Goal: Transaction & Acquisition: Purchase product/service

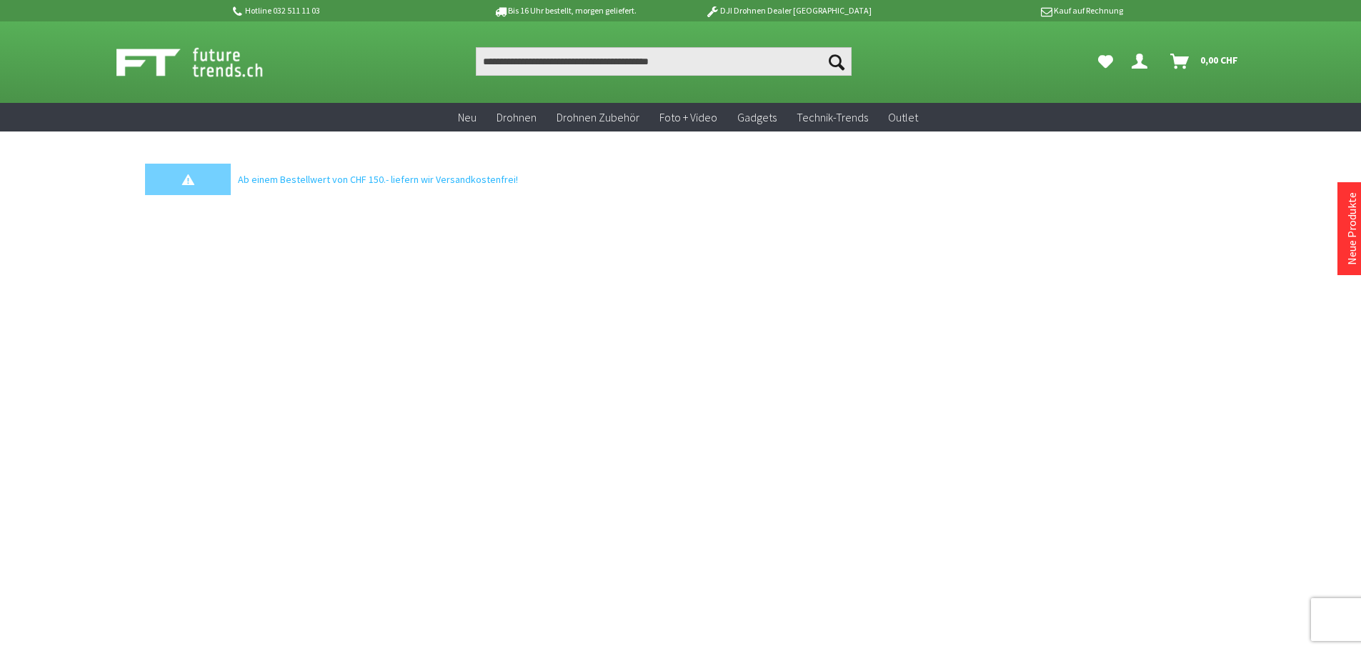
click at [694, 343] on section "Menü schließen Kategorien Neu Drohnen Drohnen Zubehör Foto + Video Gadgets Tech…" at bounding box center [680, 381] width 1143 height 500
click at [197, 69] on img at bounding box center [205, 62] width 178 height 36
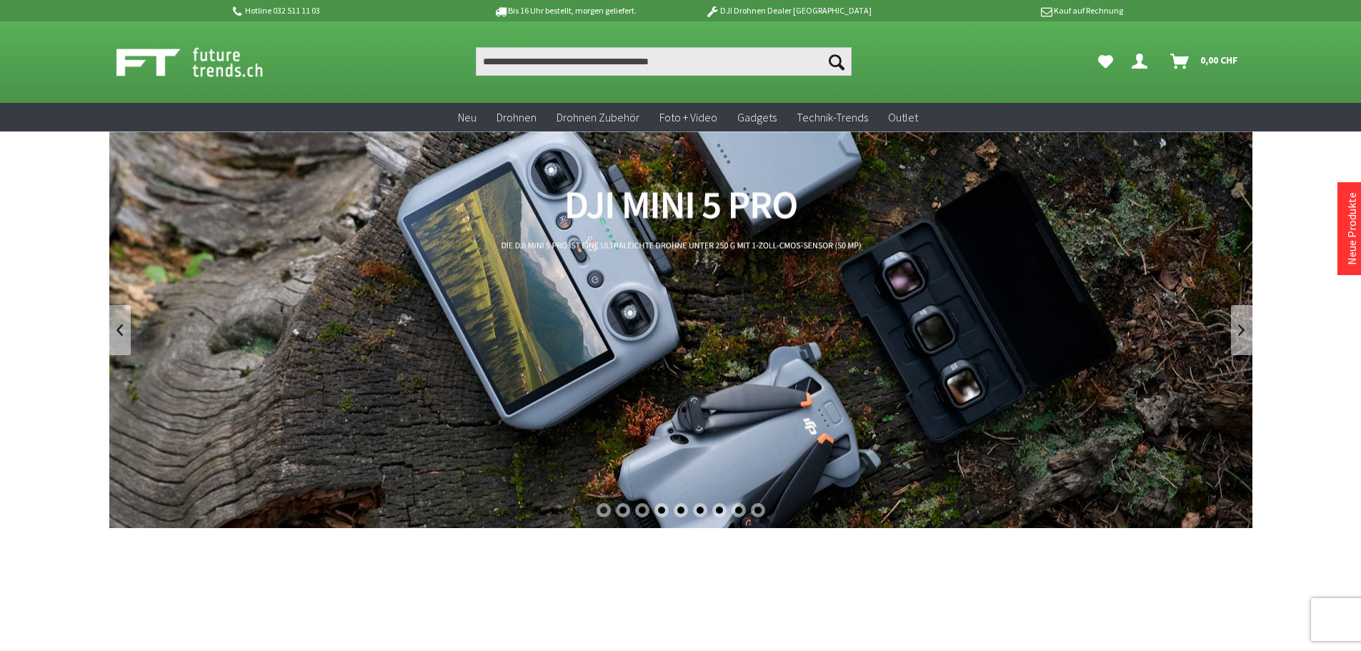
click at [704, 212] on link "DJI Mini 5 Pro" at bounding box center [680, 329] width 1143 height 396
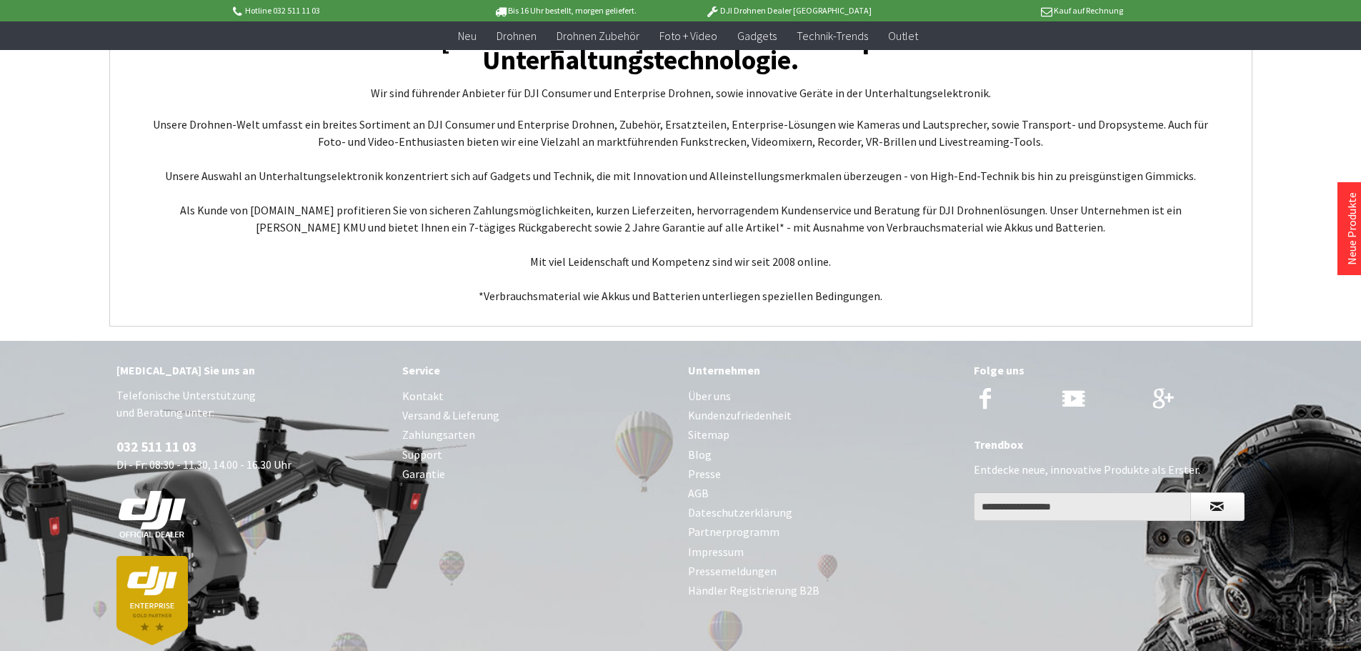
scroll to position [5517, 0]
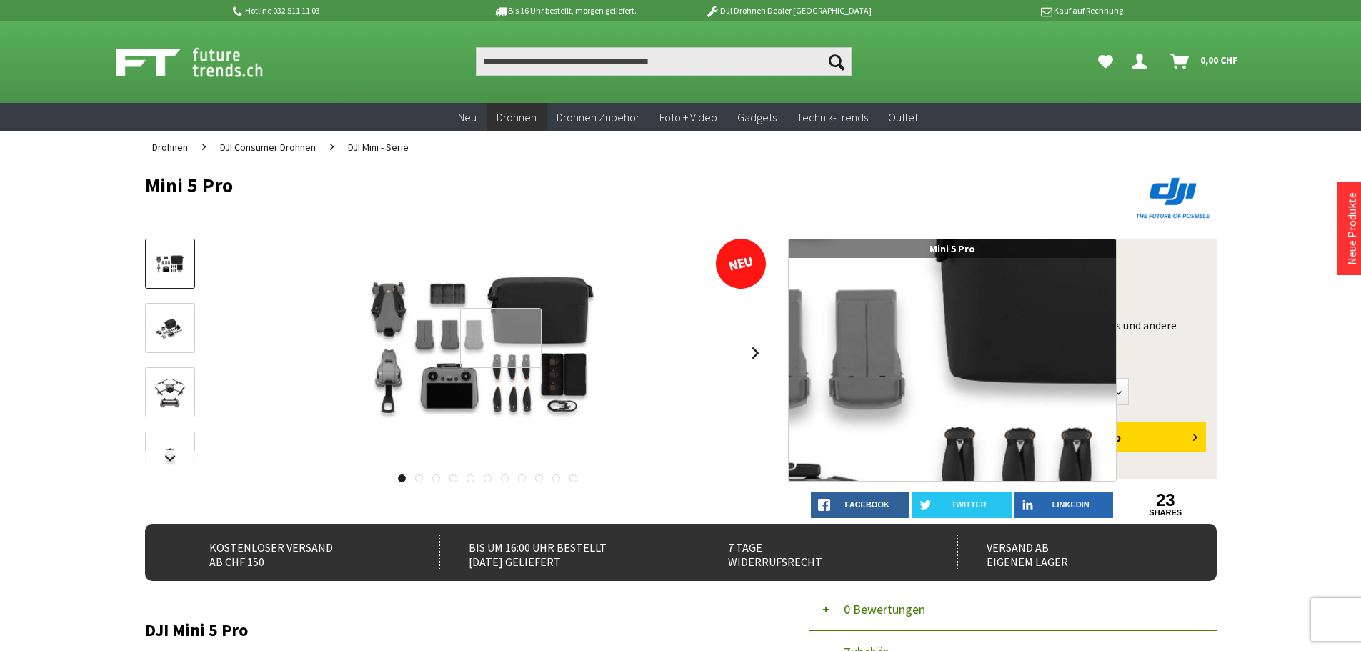
drag, startPoint x: 501, startPoint y: 338, endPoint x: 496, endPoint y: 355, distance: 17.7
click at [496, 355] on div at bounding box center [501, 338] width 82 height 61
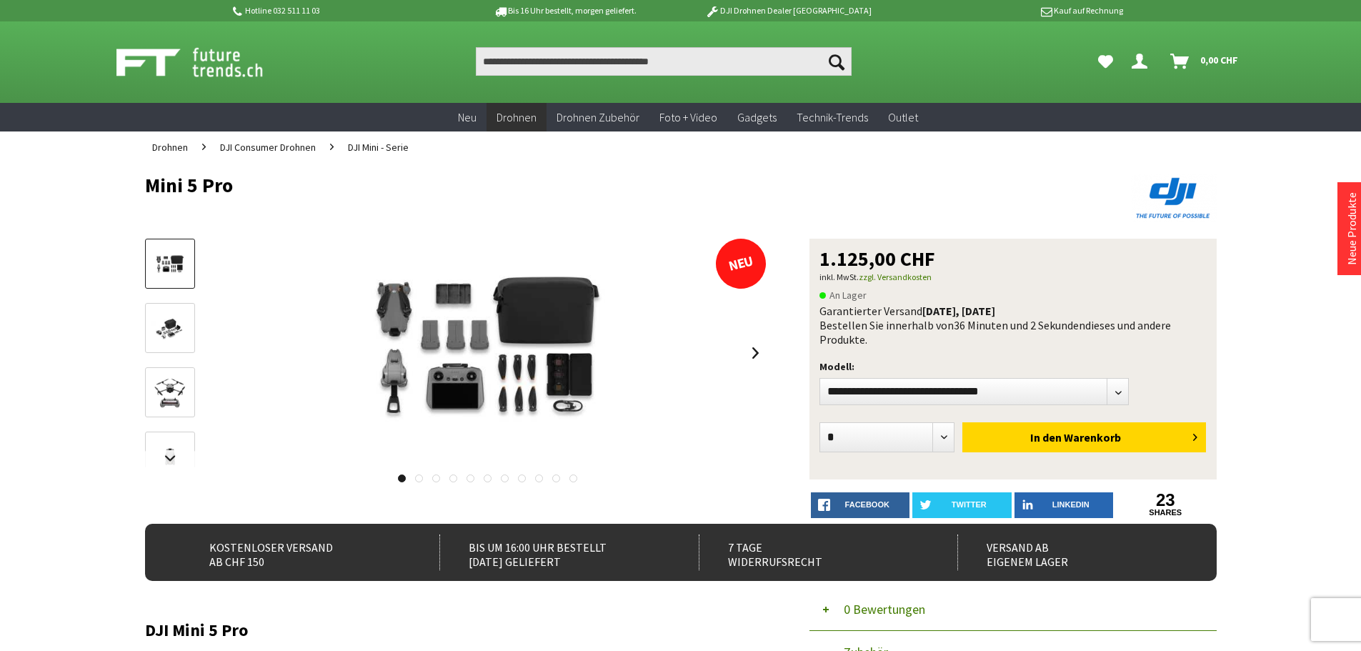
click at [421, 476] on link at bounding box center [419, 478] width 8 height 8
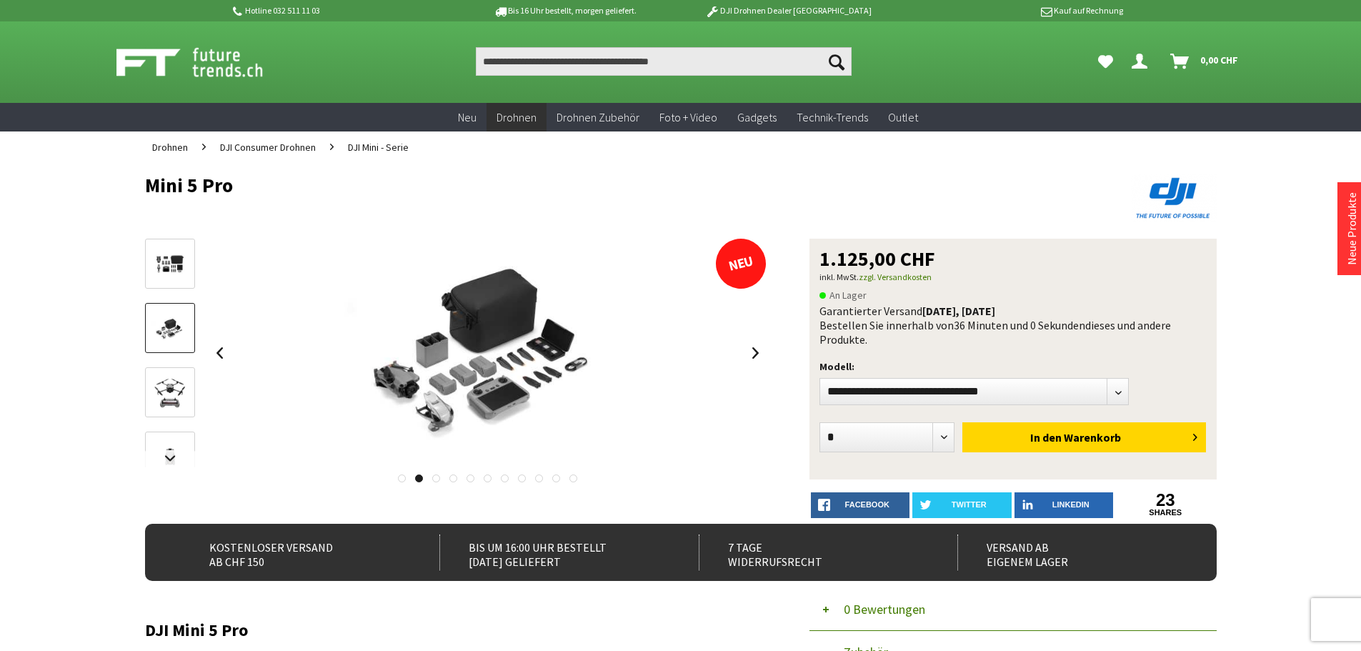
click at [434, 479] on link at bounding box center [436, 478] width 8 height 8
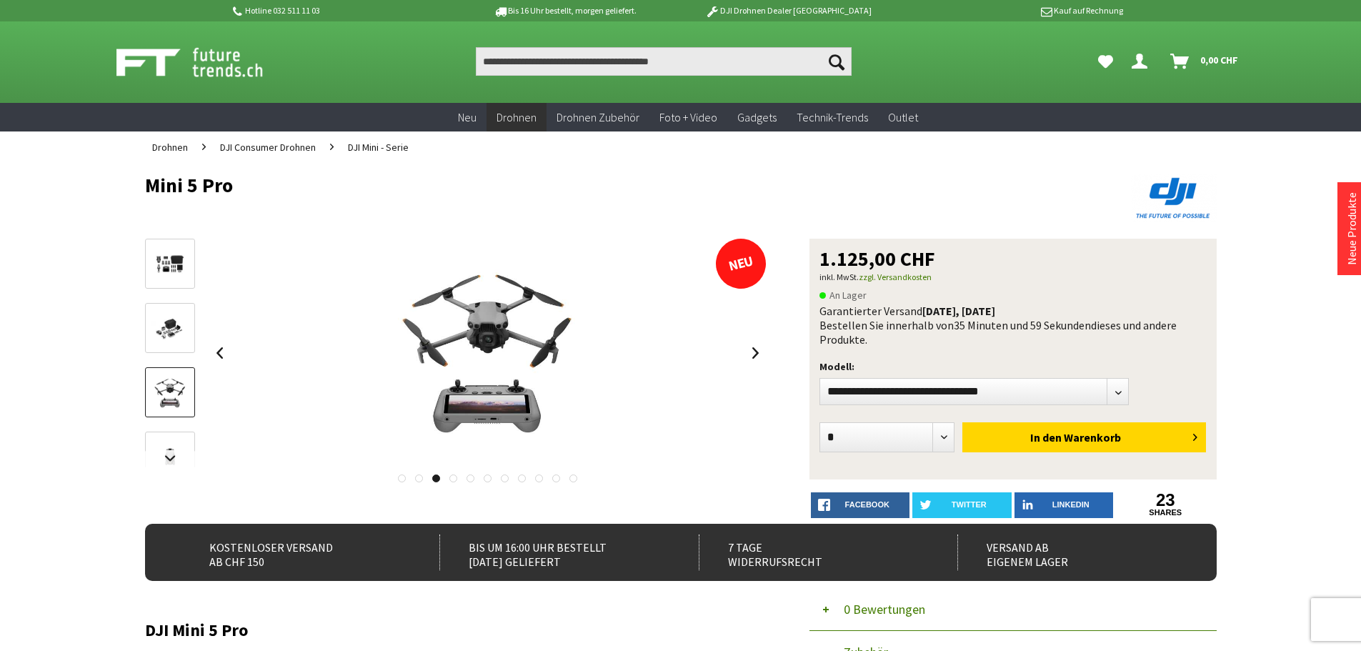
click at [455, 479] on link at bounding box center [453, 478] width 8 height 8
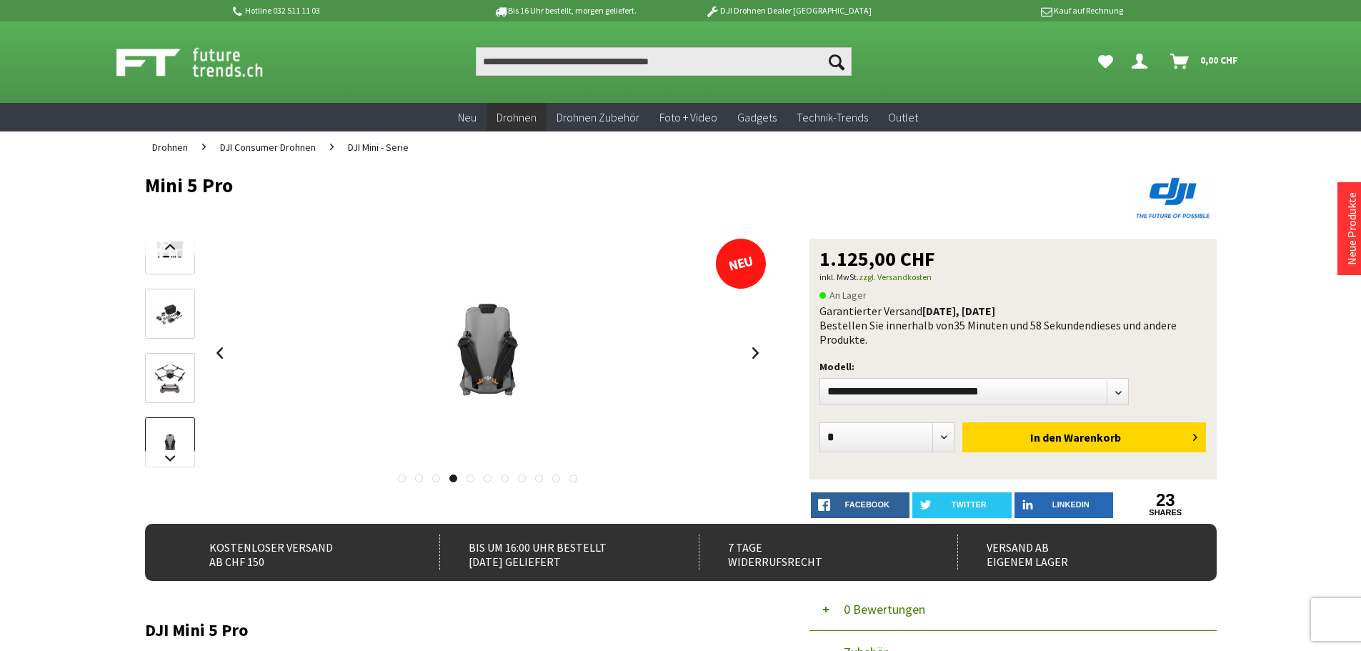
click at [470, 479] on link at bounding box center [470, 478] width 8 height 8
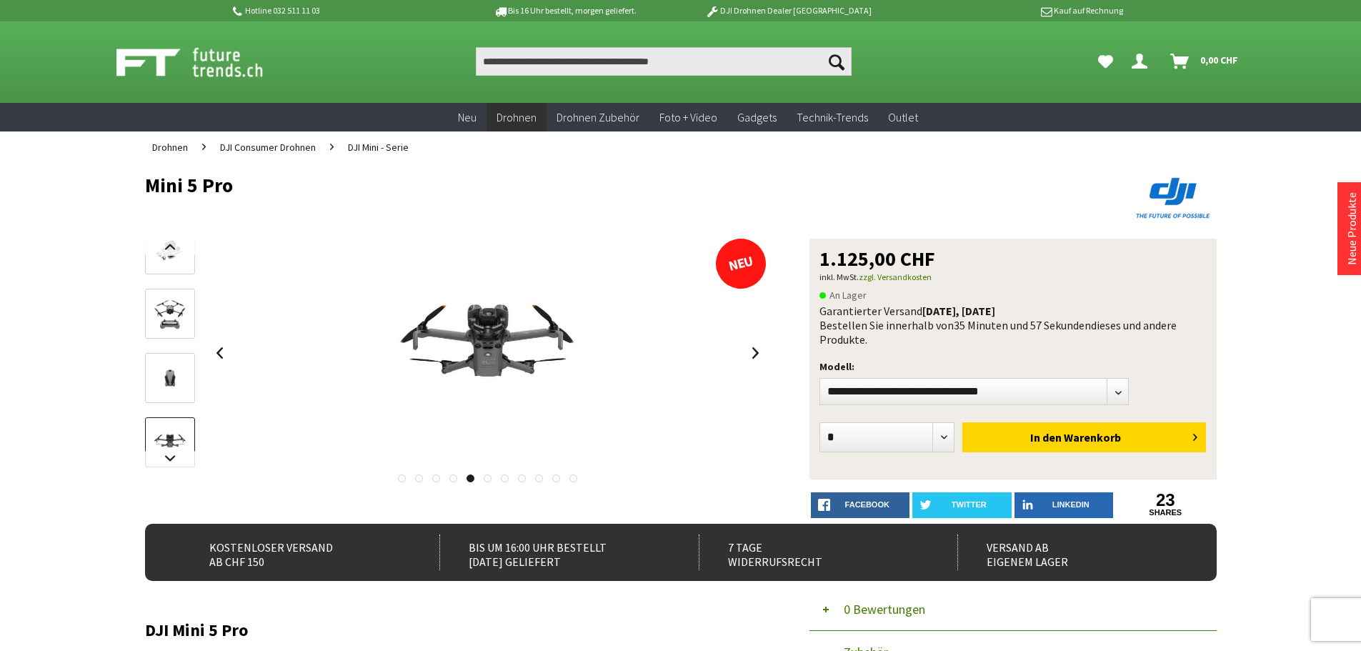
click at [491, 478] on link at bounding box center [488, 478] width 8 height 8
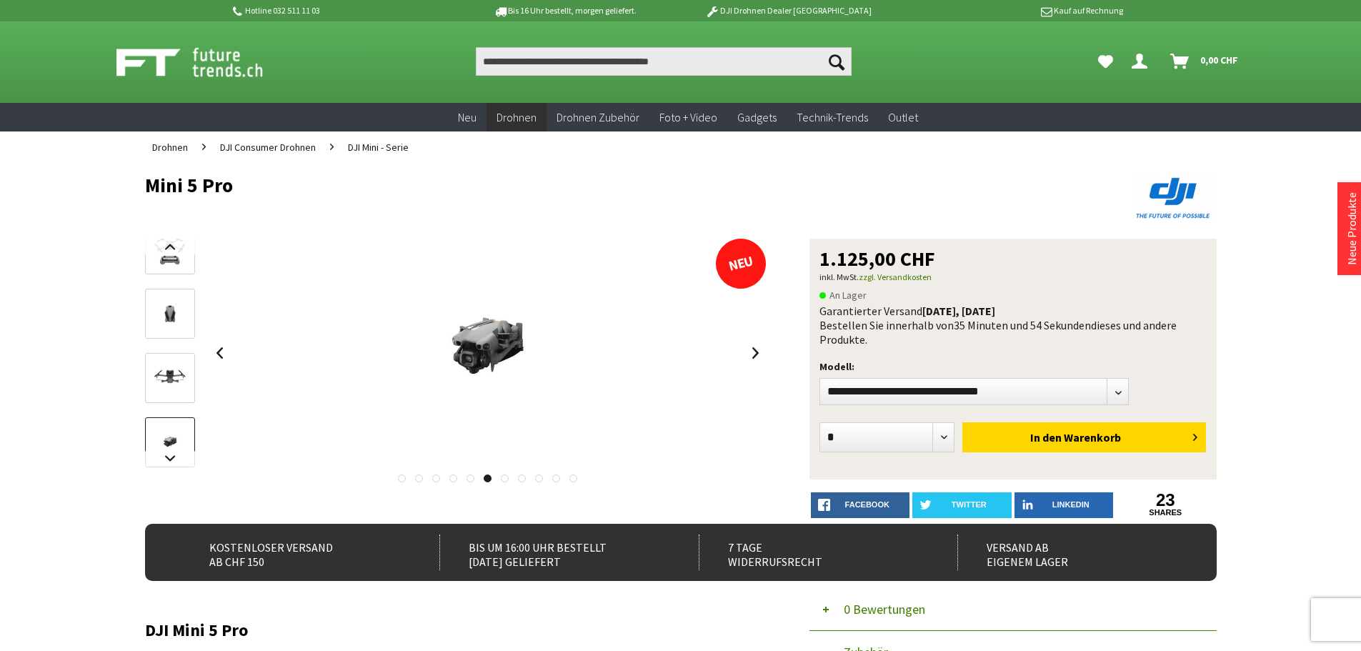
click at [505, 480] on link at bounding box center [505, 478] width 8 height 8
click at [524, 478] on link at bounding box center [522, 478] width 8 height 8
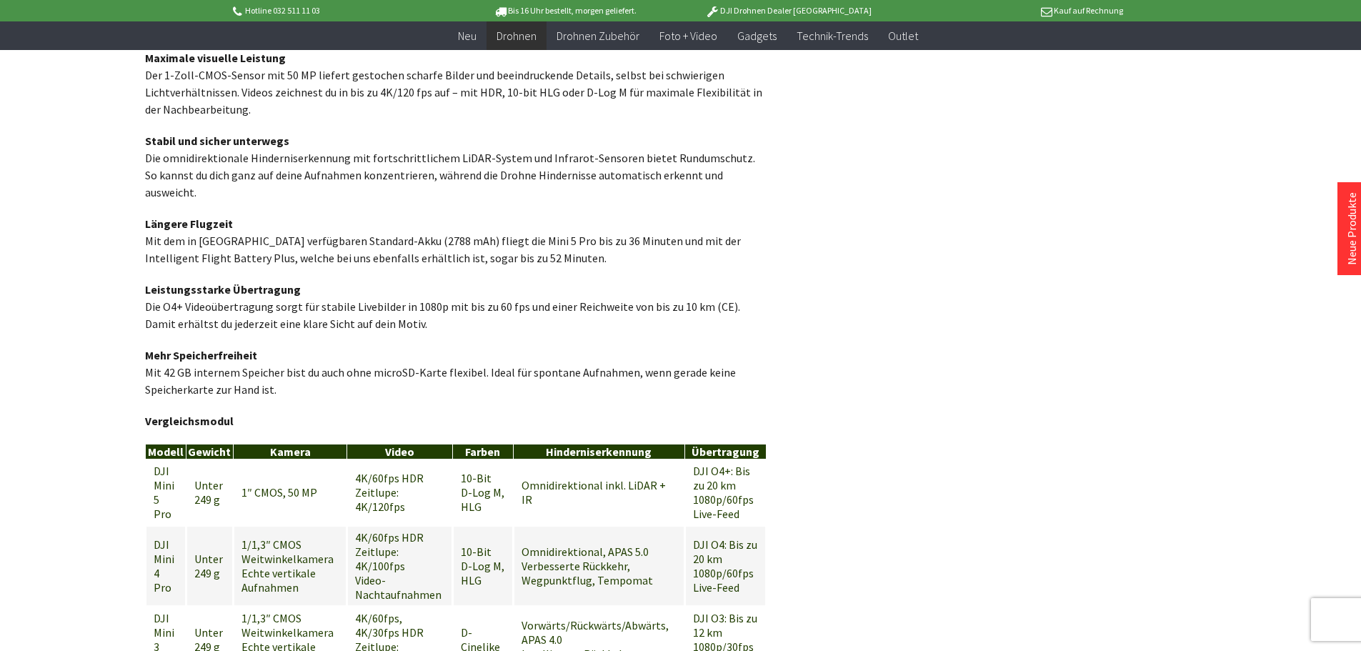
scroll to position [1571, 0]
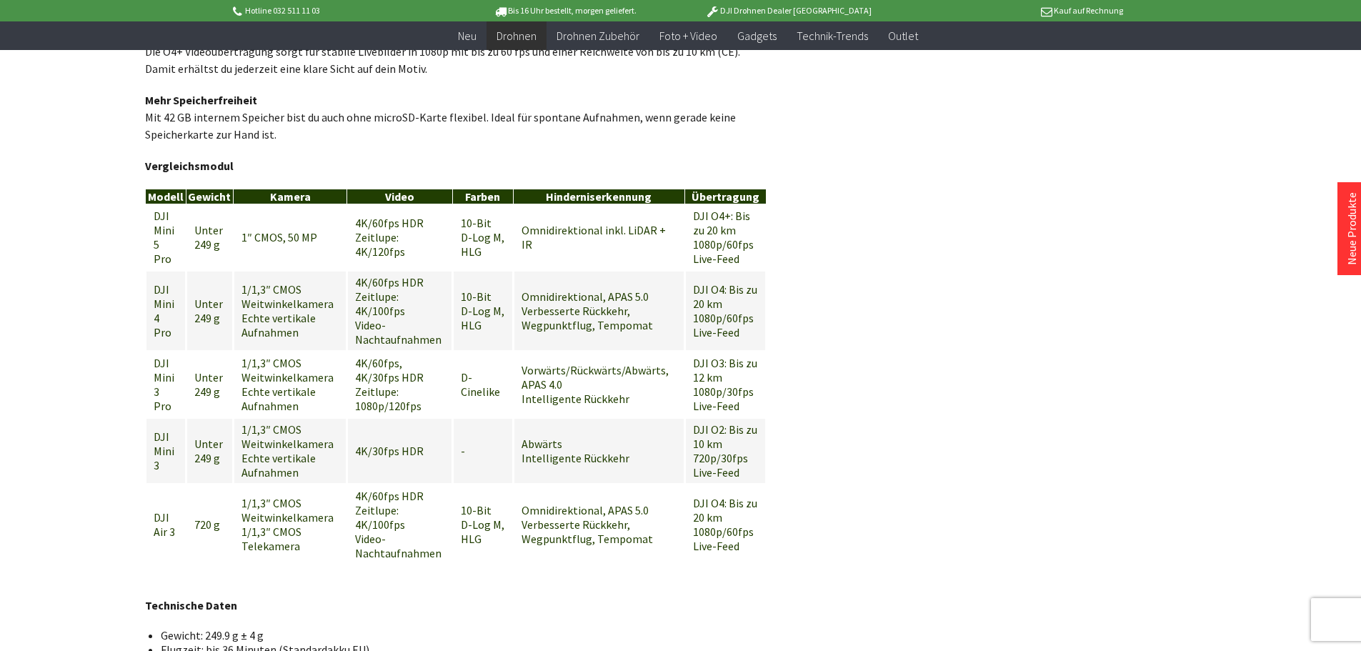
drag, startPoint x: 1006, startPoint y: 409, endPoint x: 971, endPoint y: 409, distance: 35.0
click at [1006, 409] on div "**********" at bounding box center [680, 378] width 1071 height 3631
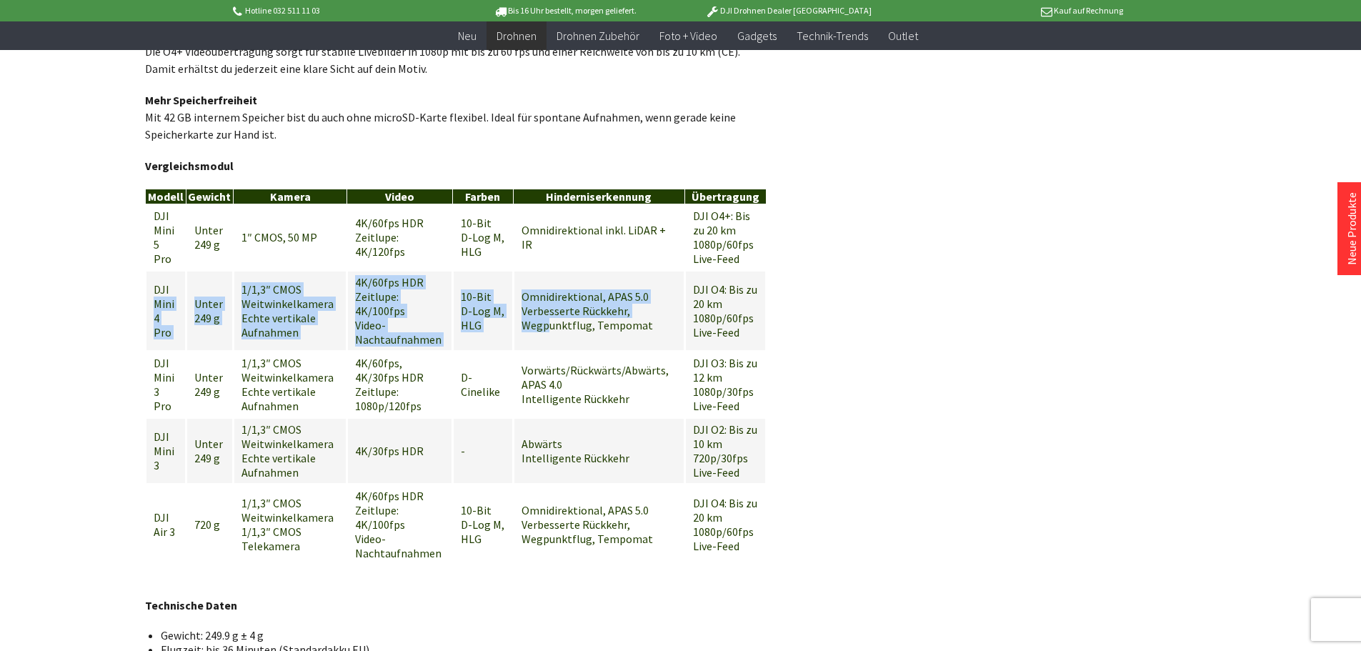
drag, startPoint x: 230, startPoint y: 278, endPoint x: 756, endPoint y: 326, distance: 528.6
click at [588, 317] on tr "DJI Mini 4 Pro Unter 249 g 1/1,3″ CMOS Weitwinkelkamera Echte vertikale Aufnahm…" at bounding box center [456, 311] width 620 height 80
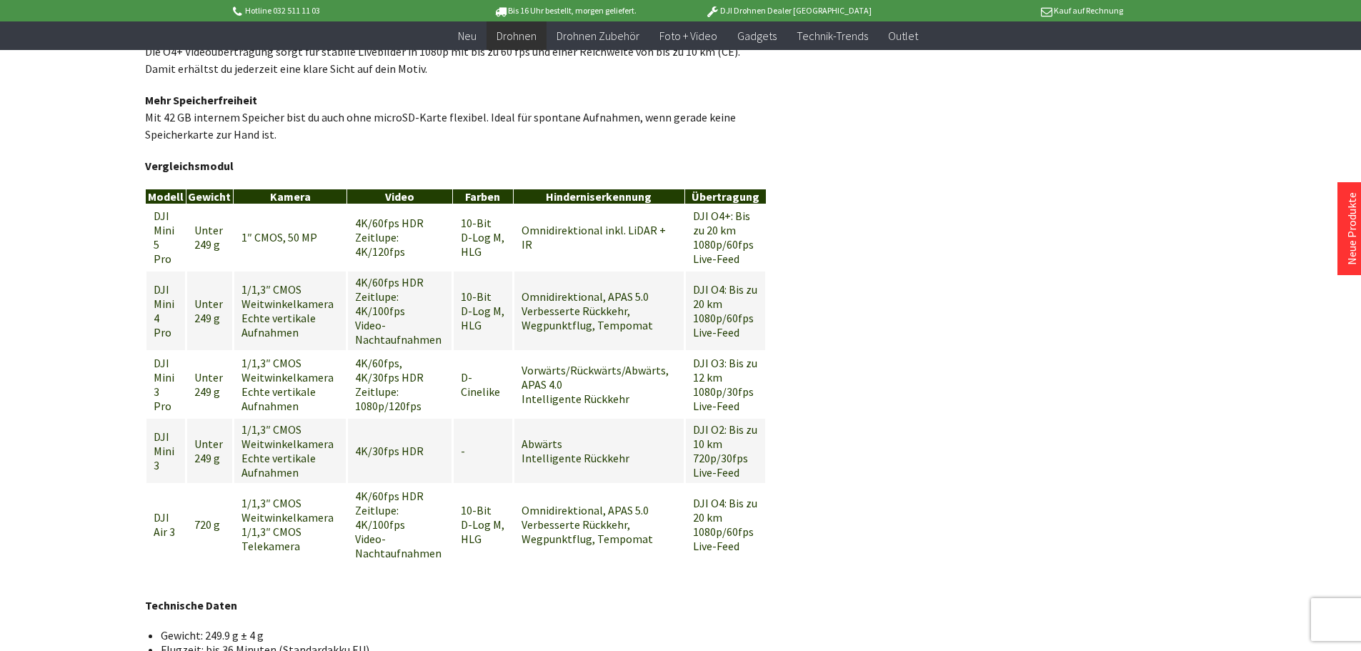
click at [1053, 344] on div "**********" at bounding box center [680, 378] width 1071 height 3631
click at [108, 361] on div "Hotline 032 511 11 03 Bis 16 Uhr bestellt, morgen geliefert. DJI Drohnen Dealer…" at bounding box center [680, 558] width 1361 height 4259
click at [963, 306] on div "**********" at bounding box center [680, 378] width 1071 height 3631
drag, startPoint x: 1049, startPoint y: 331, endPoint x: 996, endPoint y: 290, distance: 67.3
click at [1048, 327] on div "**********" at bounding box center [680, 378] width 1071 height 3631
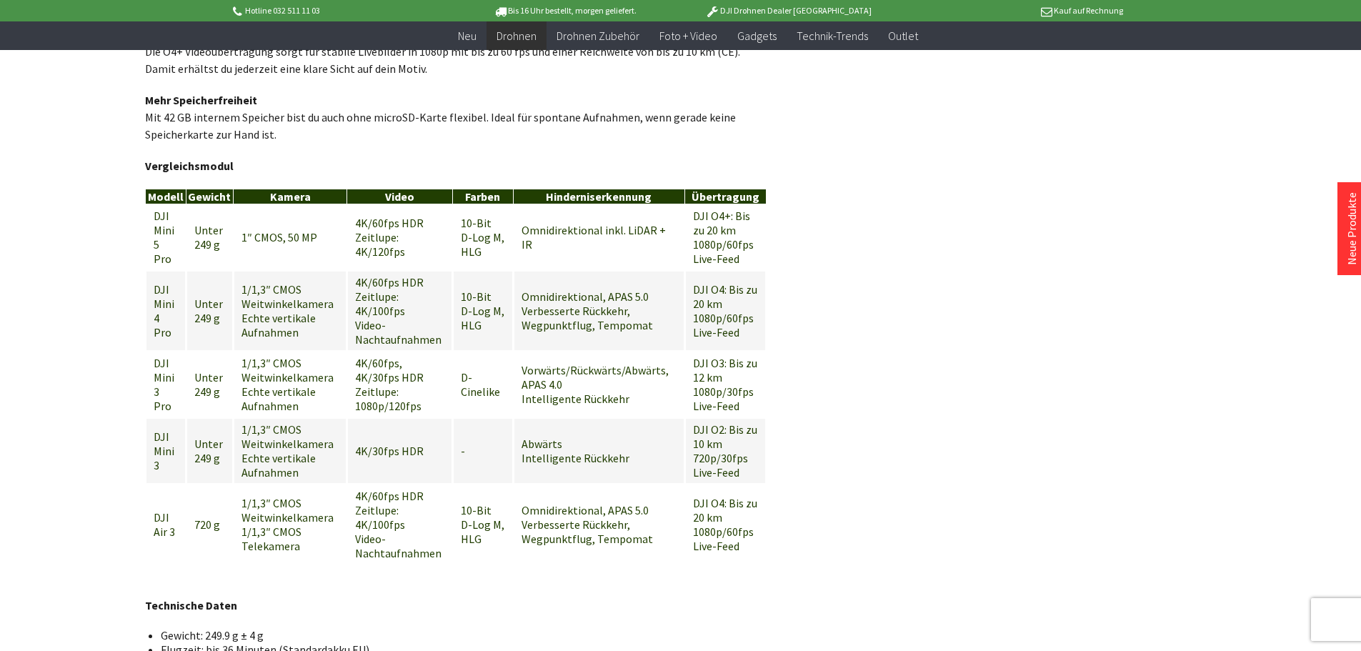
click at [1028, 264] on div "**********" at bounding box center [680, 378] width 1071 height 3631
drag, startPoint x: 1112, startPoint y: 406, endPoint x: 1086, endPoint y: 319, distance: 90.2
click at [1112, 401] on div "**********" at bounding box center [680, 378] width 1071 height 3631
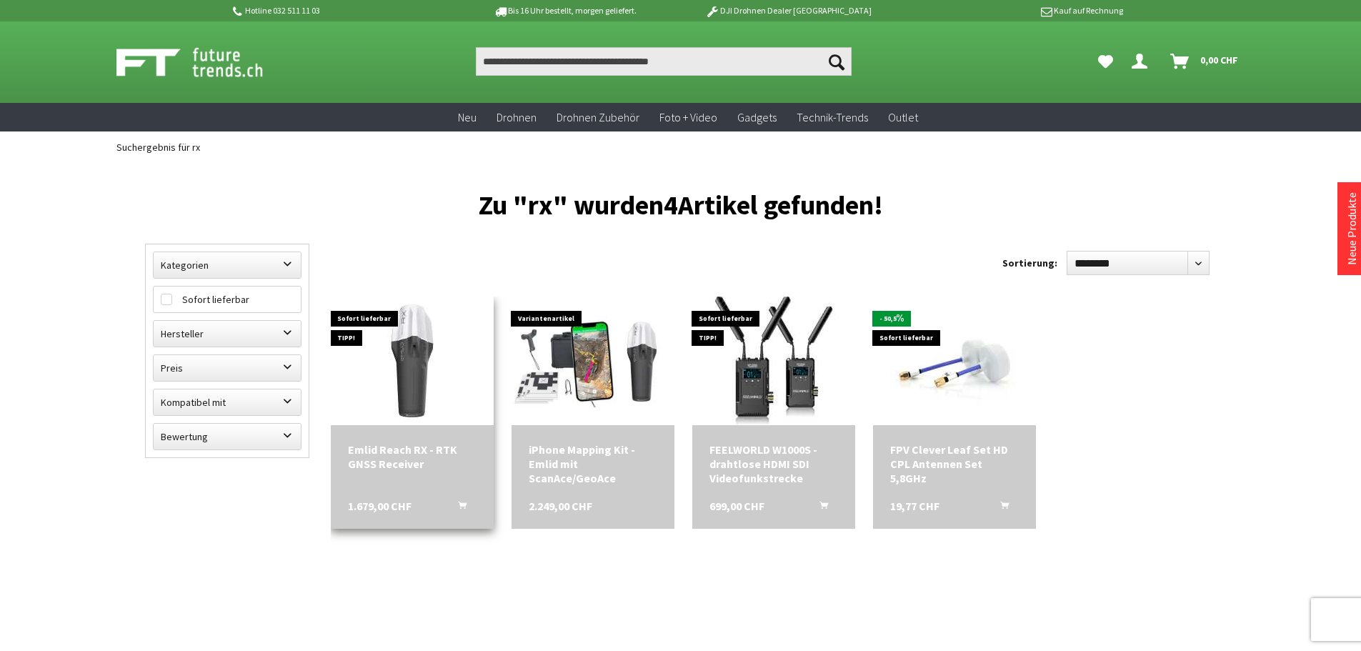
click at [410, 394] on img at bounding box center [412, 360] width 129 height 129
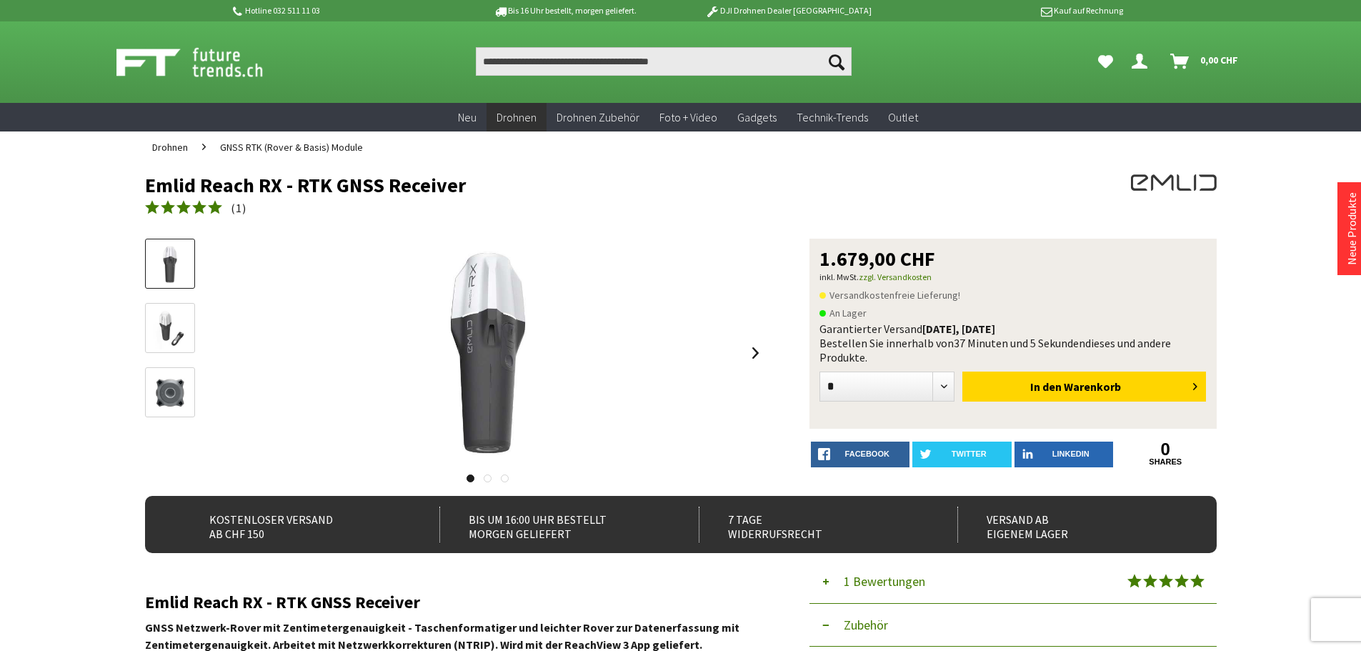
click at [212, 151] on li at bounding box center [204, 146] width 18 height 31
click at [170, 144] on span "Drohnen" at bounding box center [170, 147] width 36 height 13
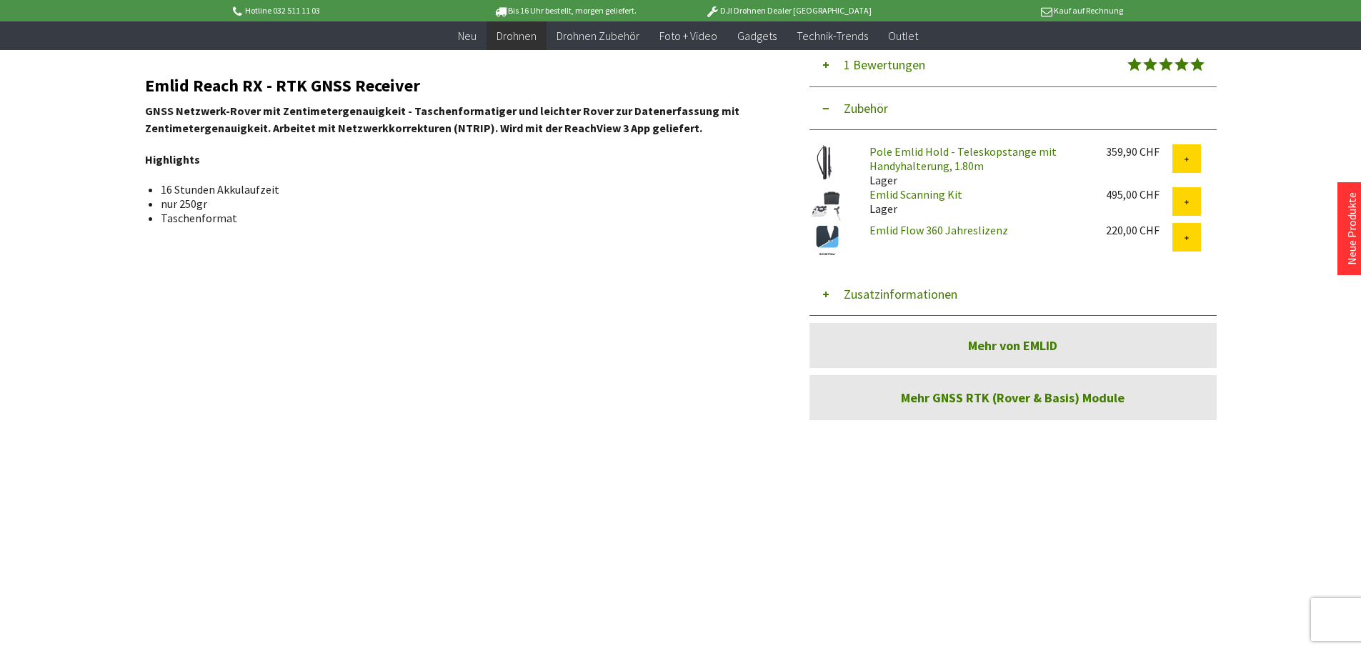
scroll to position [500, 0]
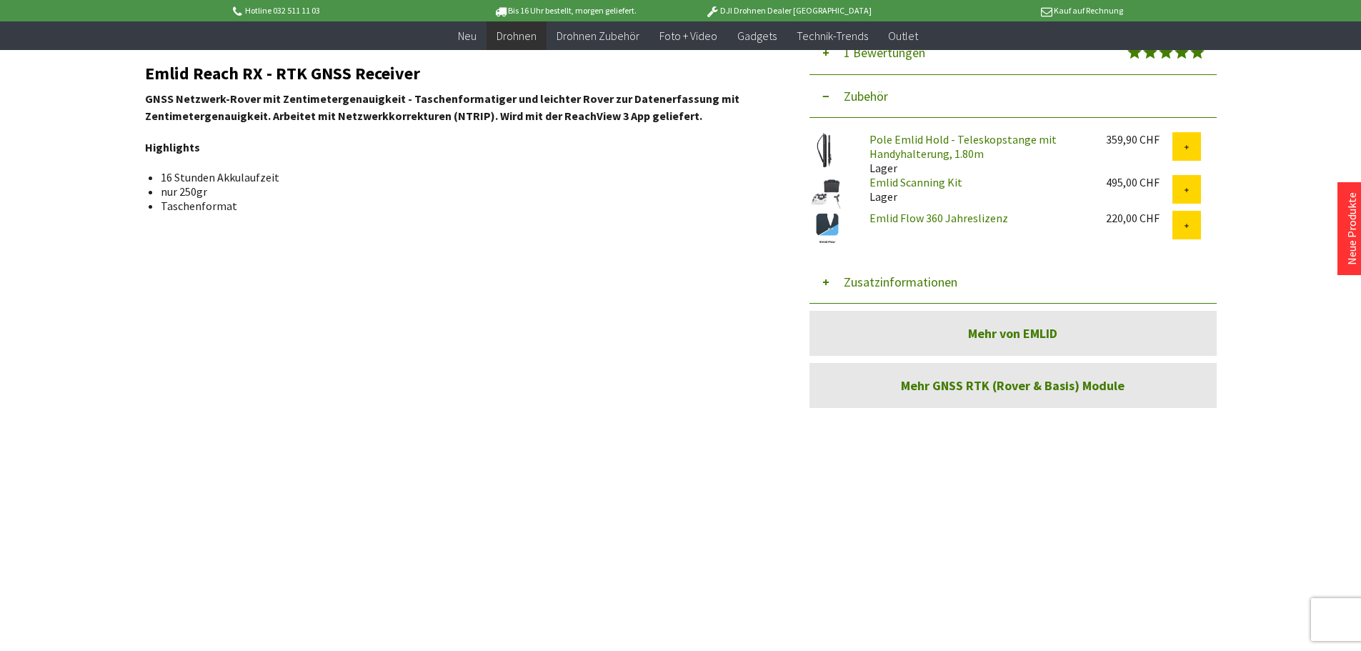
click at [973, 599] on div "Emlid Reach RX - RTK GNSS Receiver ( 1 ) Emlid Reach RX - RTK GNSS Receiver 1.6…" at bounding box center [680, 638] width 1071 height 2008
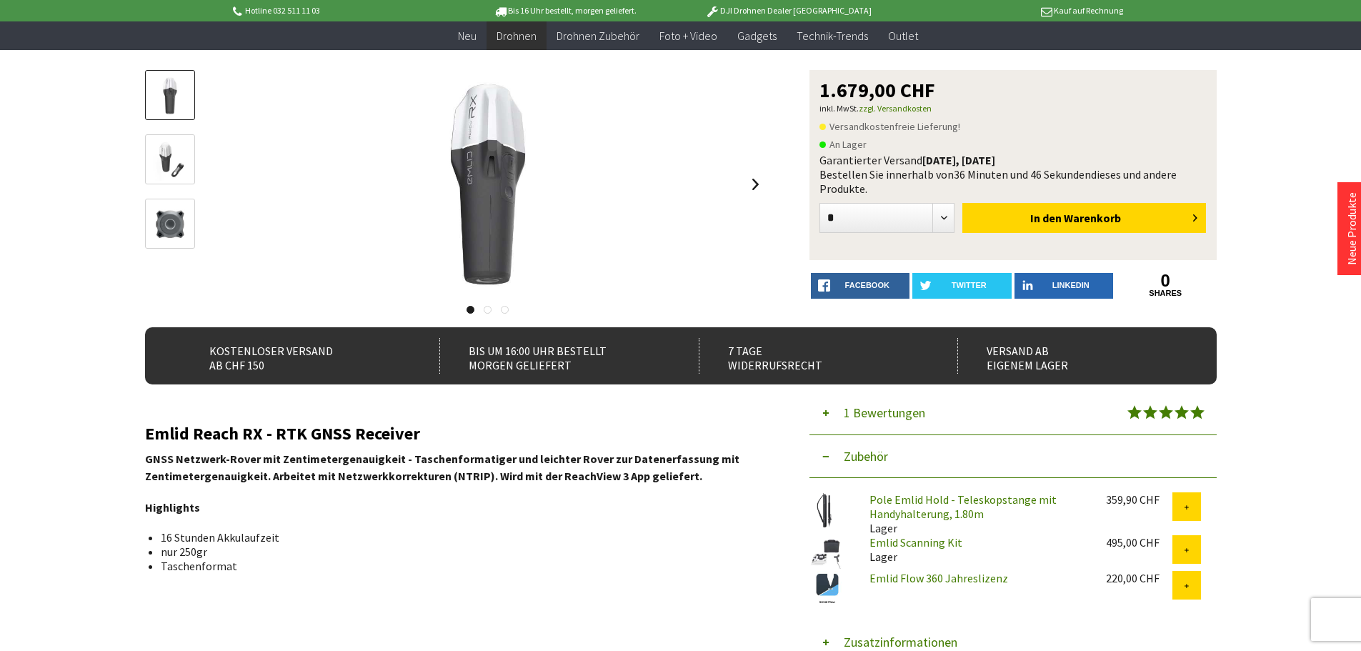
scroll to position [0, 0]
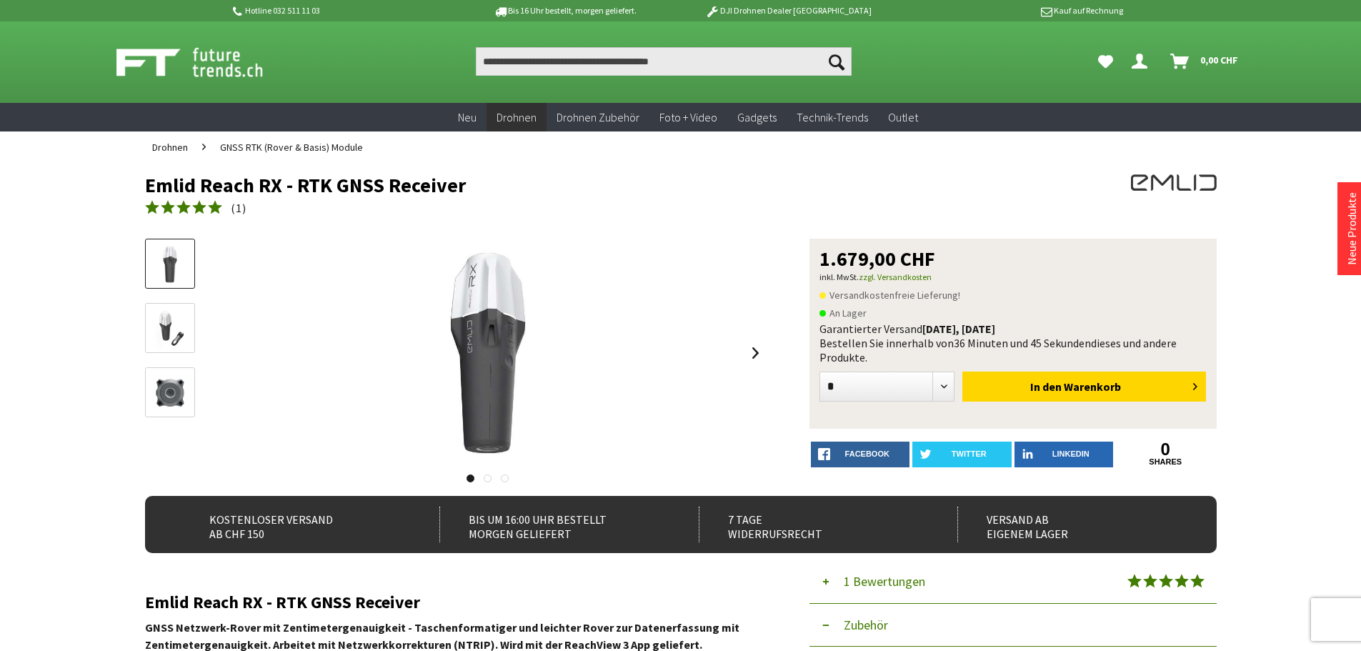
drag, startPoint x: 931, startPoint y: 324, endPoint x: 1118, endPoint y: 339, distance: 187.0
click at [1103, 339] on div "Garantierter Versand [DATE], [DATE] Bestellen Sie innerhalb von 36 Minuten und …" at bounding box center [1012, 342] width 387 height 43
click at [959, 199] on div "( 1 )" at bounding box center [573, 209] width 857 height 21
drag, startPoint x: 79, startPoint y: 402, endPoint x: 107, endPoint y: 343, distance: 65.5
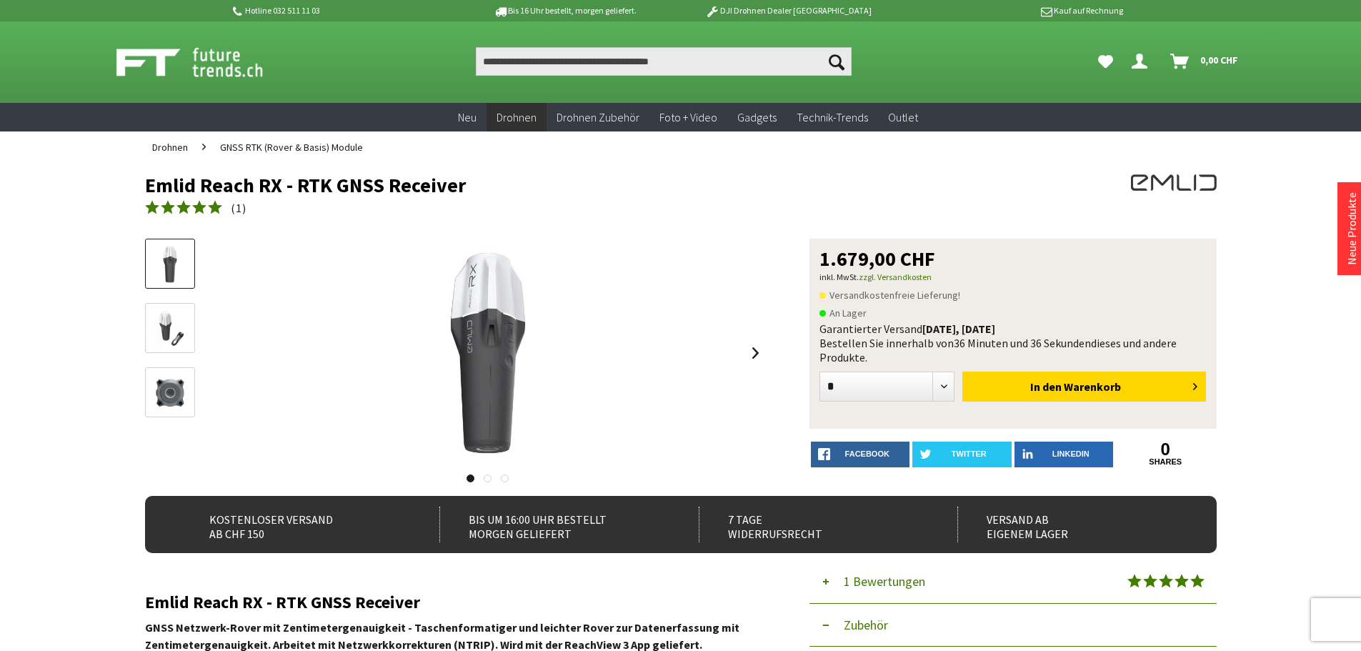
drag, startPoint x: 1263, startPoint y: 281, endPoint x: 1256, endPoint y: 275, distance: 10.2
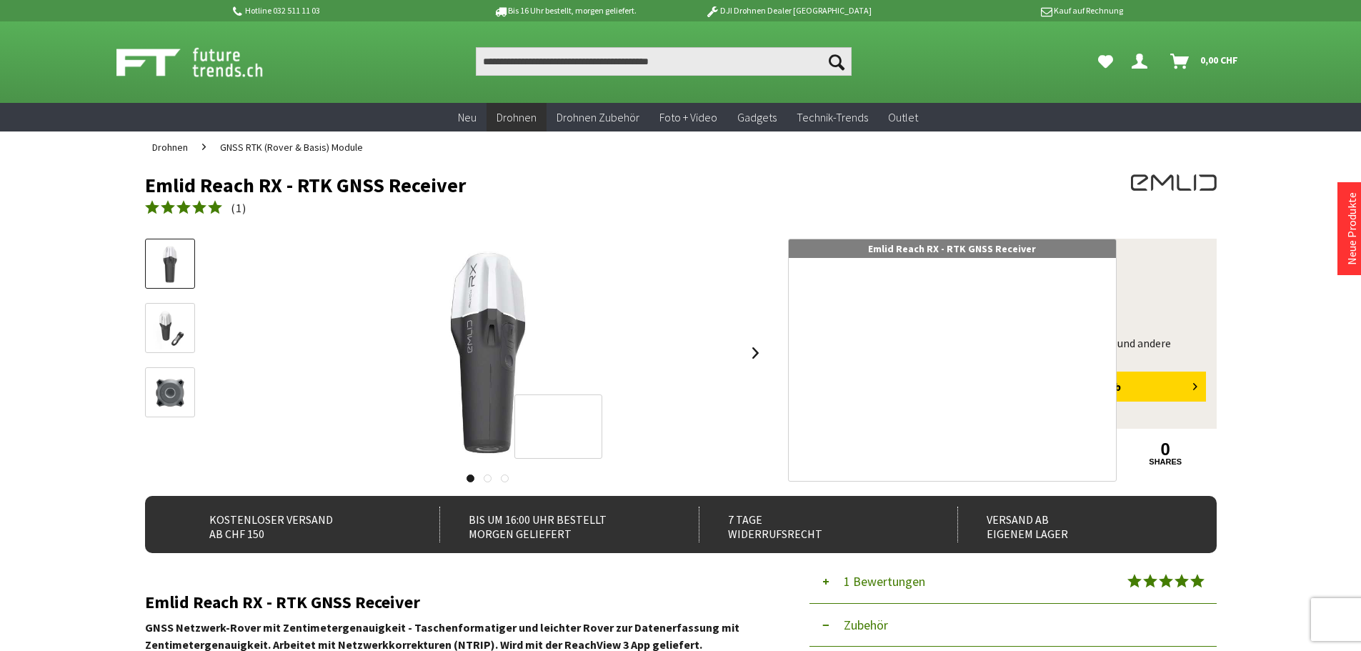
click at [790, 214] on div "( 1 )" at bounding box center [573, 209] width 857 height 21
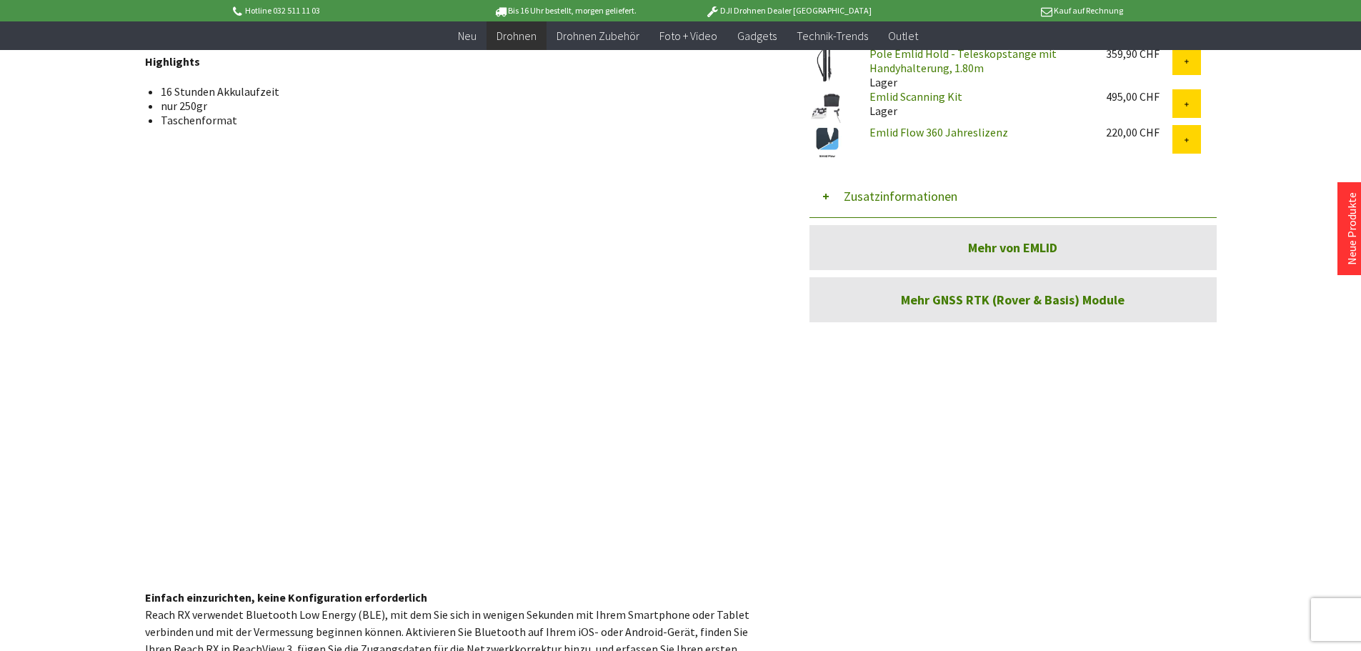
scroll to position [643, 0]
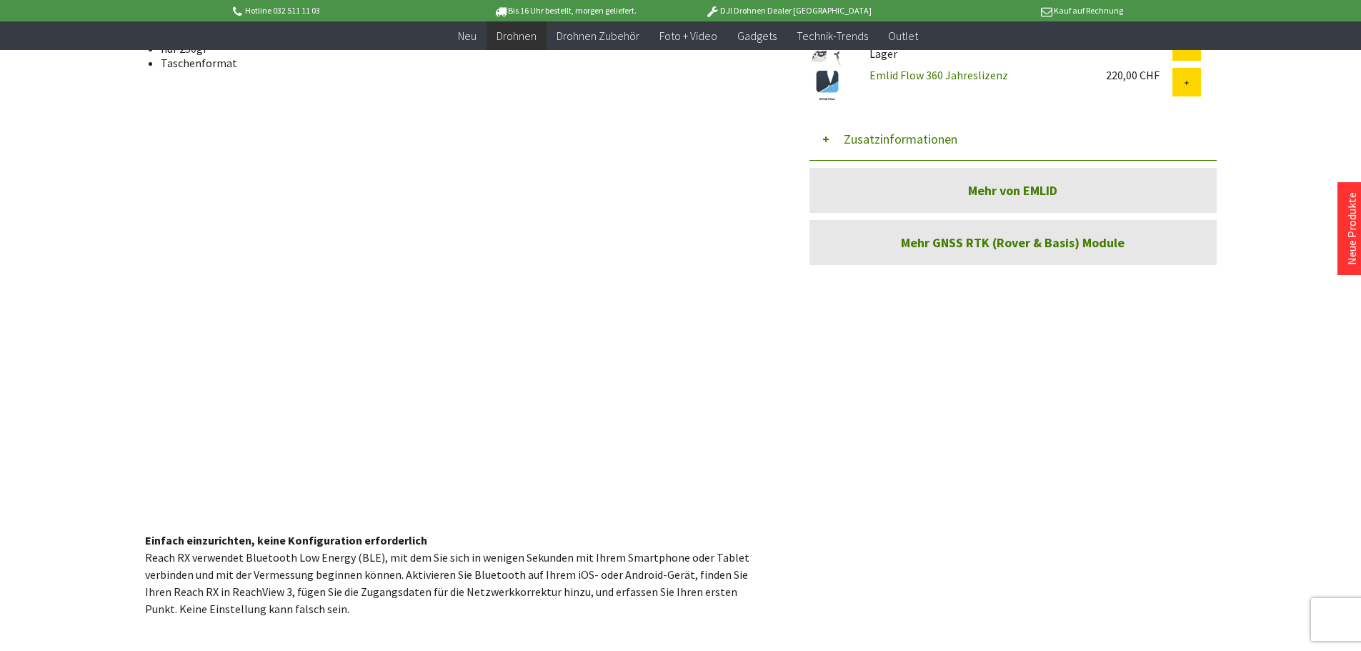
click at [1064, 423] on div "Emlid Reach RX - RTK GNSS Receiver ( 1 ) Emlid Reach RX - RTK GNSS Receiver 1.6…" at bounding box center [680, 495] width 1071 height 2008
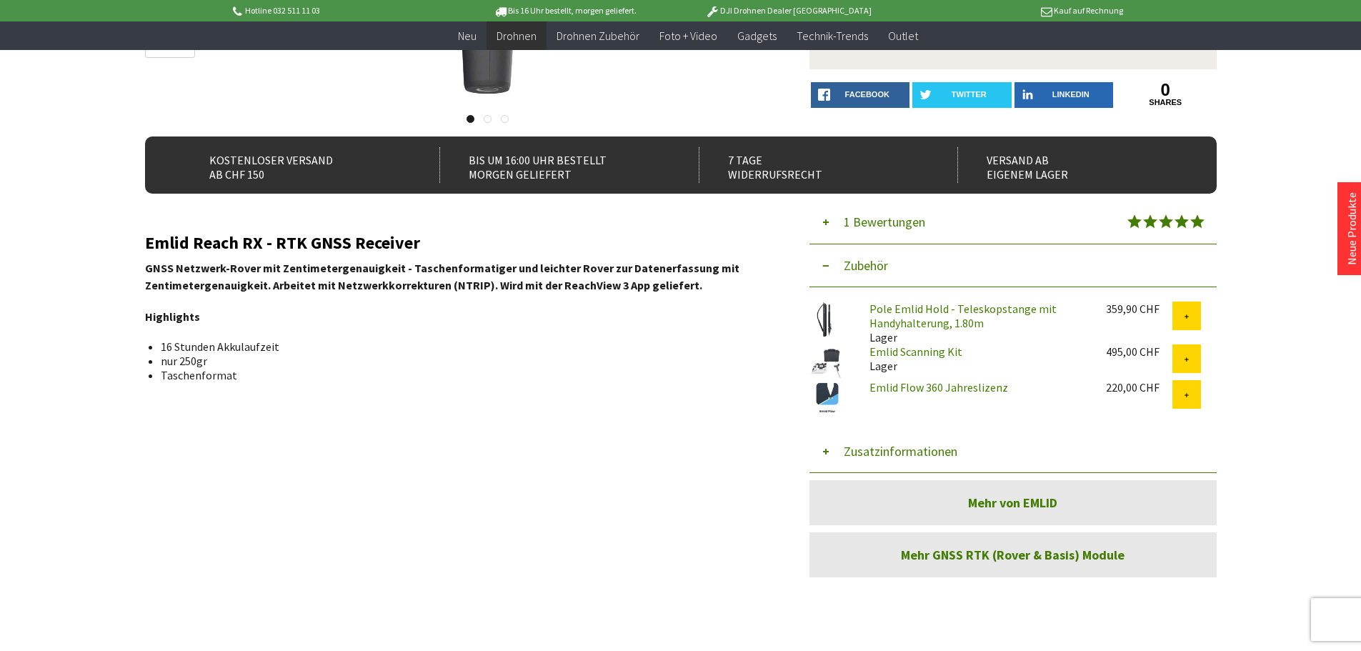
scroll to position [143, 0]
